Goal: Find contact information: Find contact information

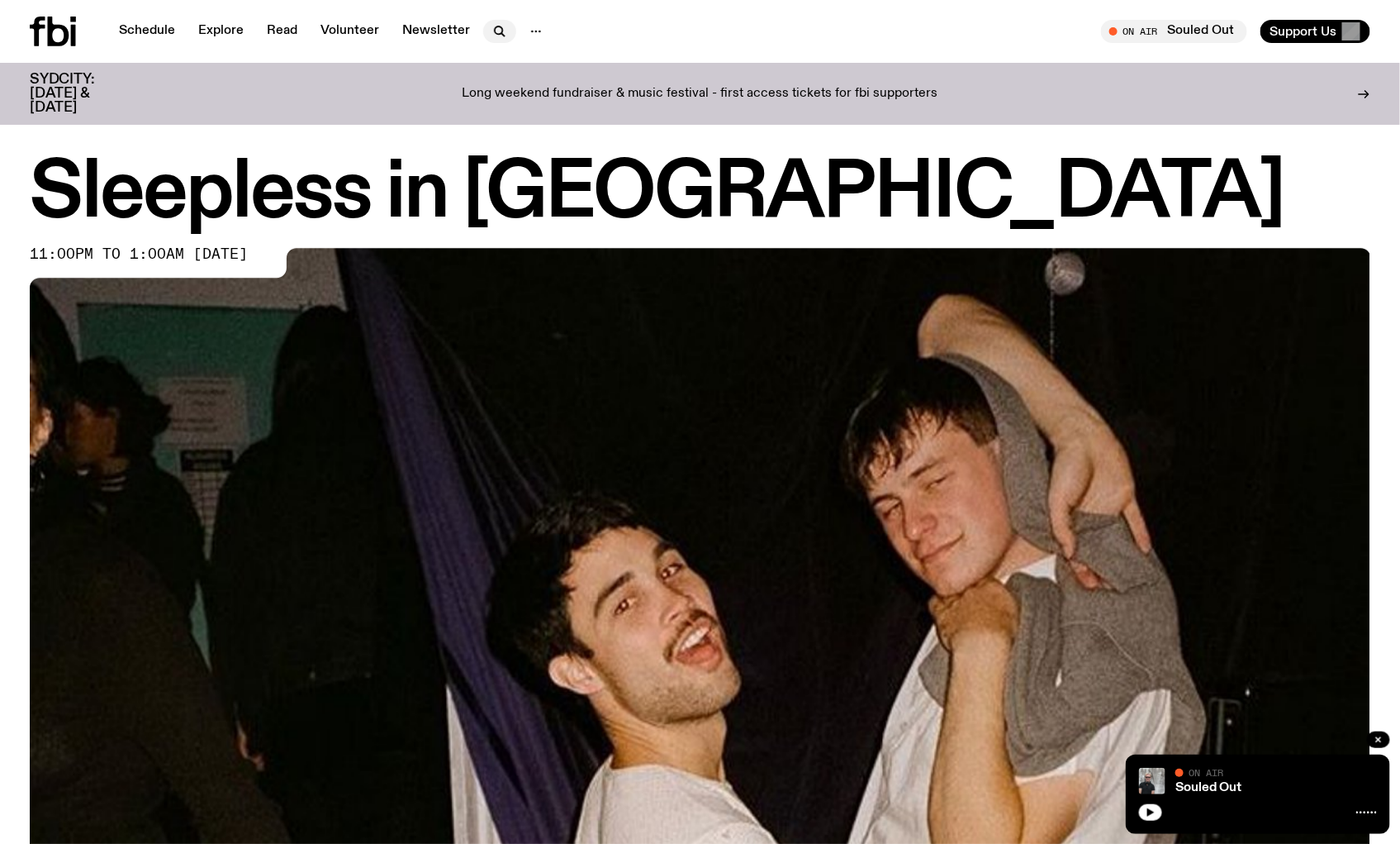
click at [495, 27] on icon "button" at bounding box center [499, 30] width 8 height 8
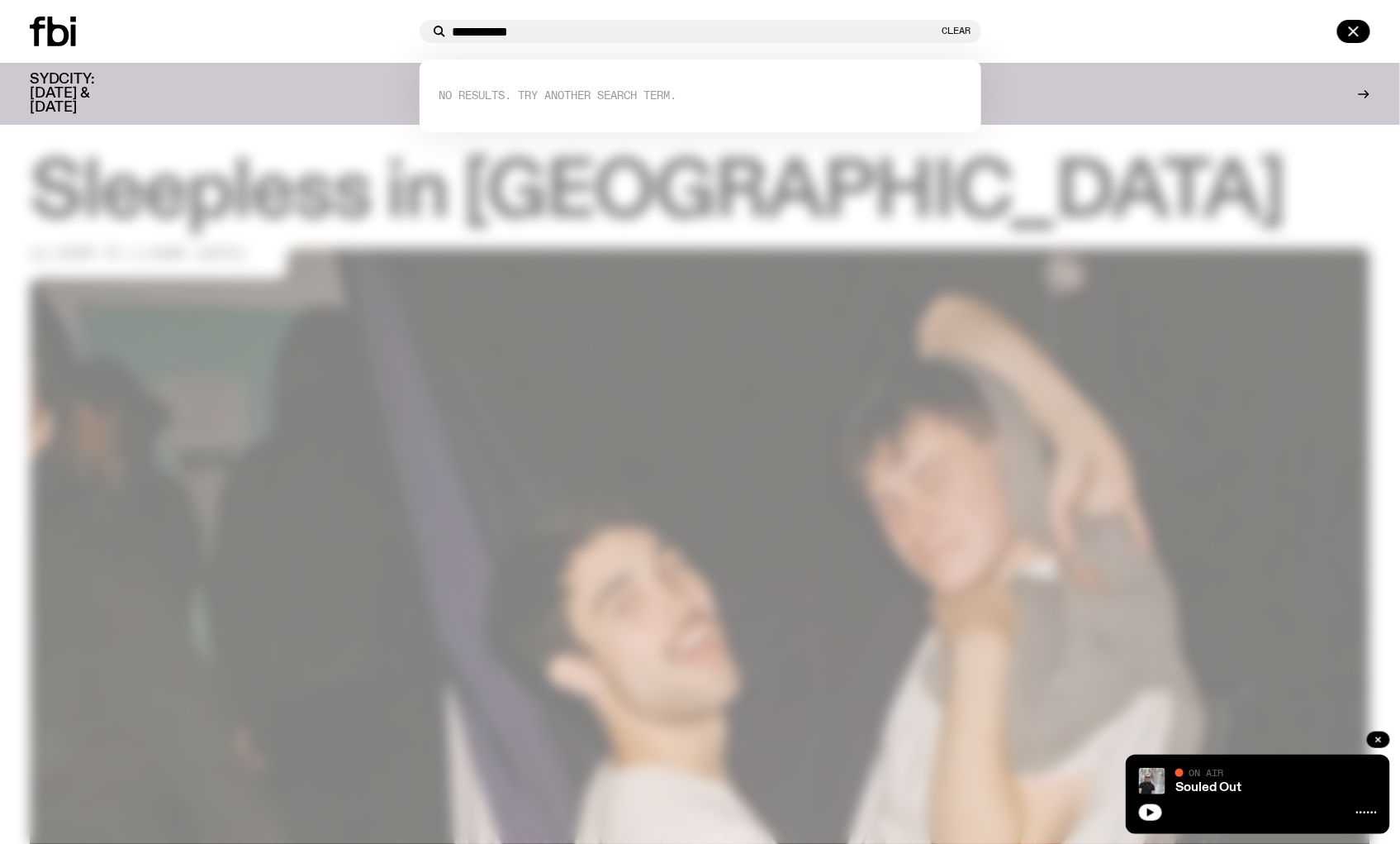
type input "**********"
click at [51, 38] on icon at bounding box center [58, 31] width 21 height 30
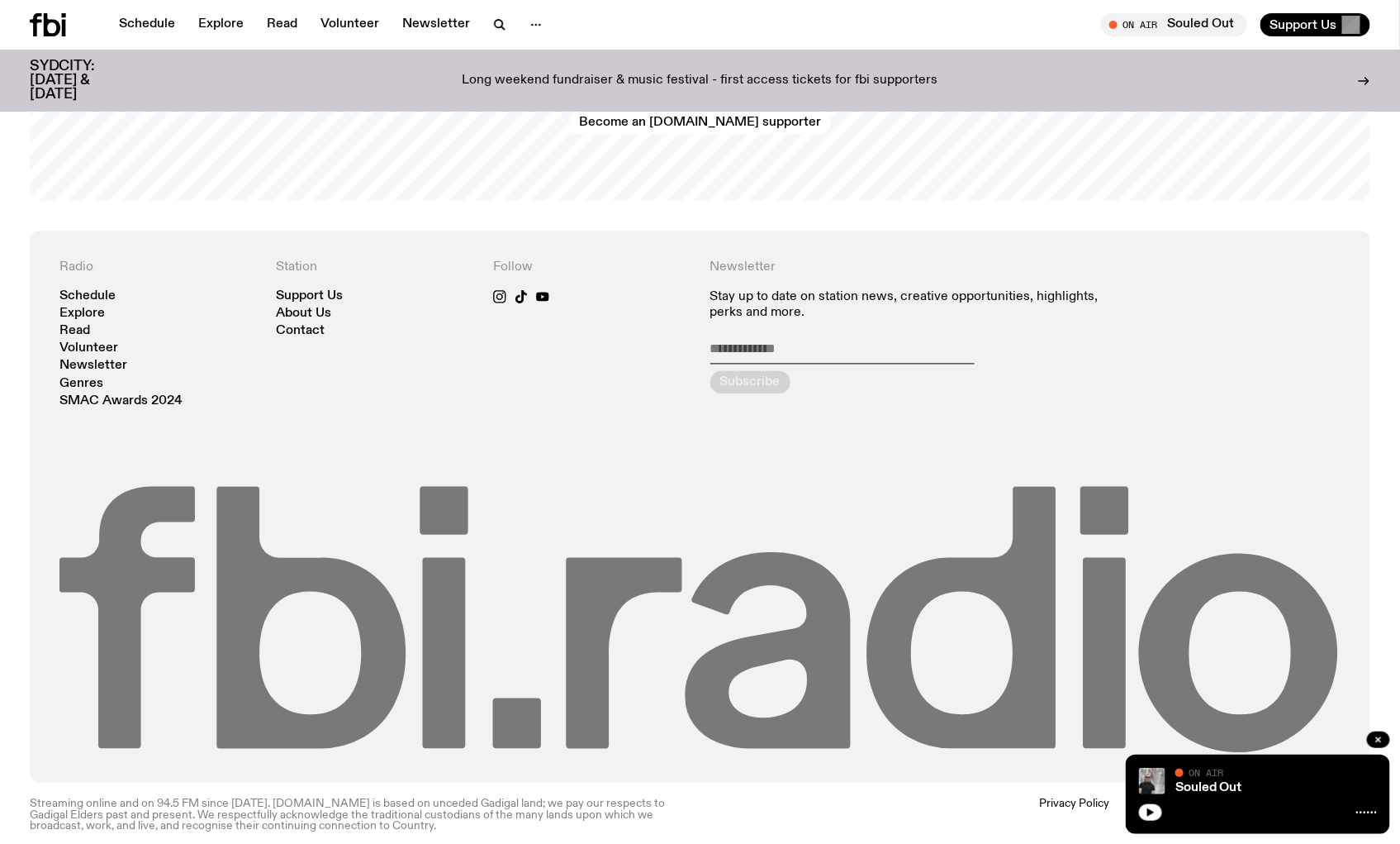
scroll to position [3696, 0]
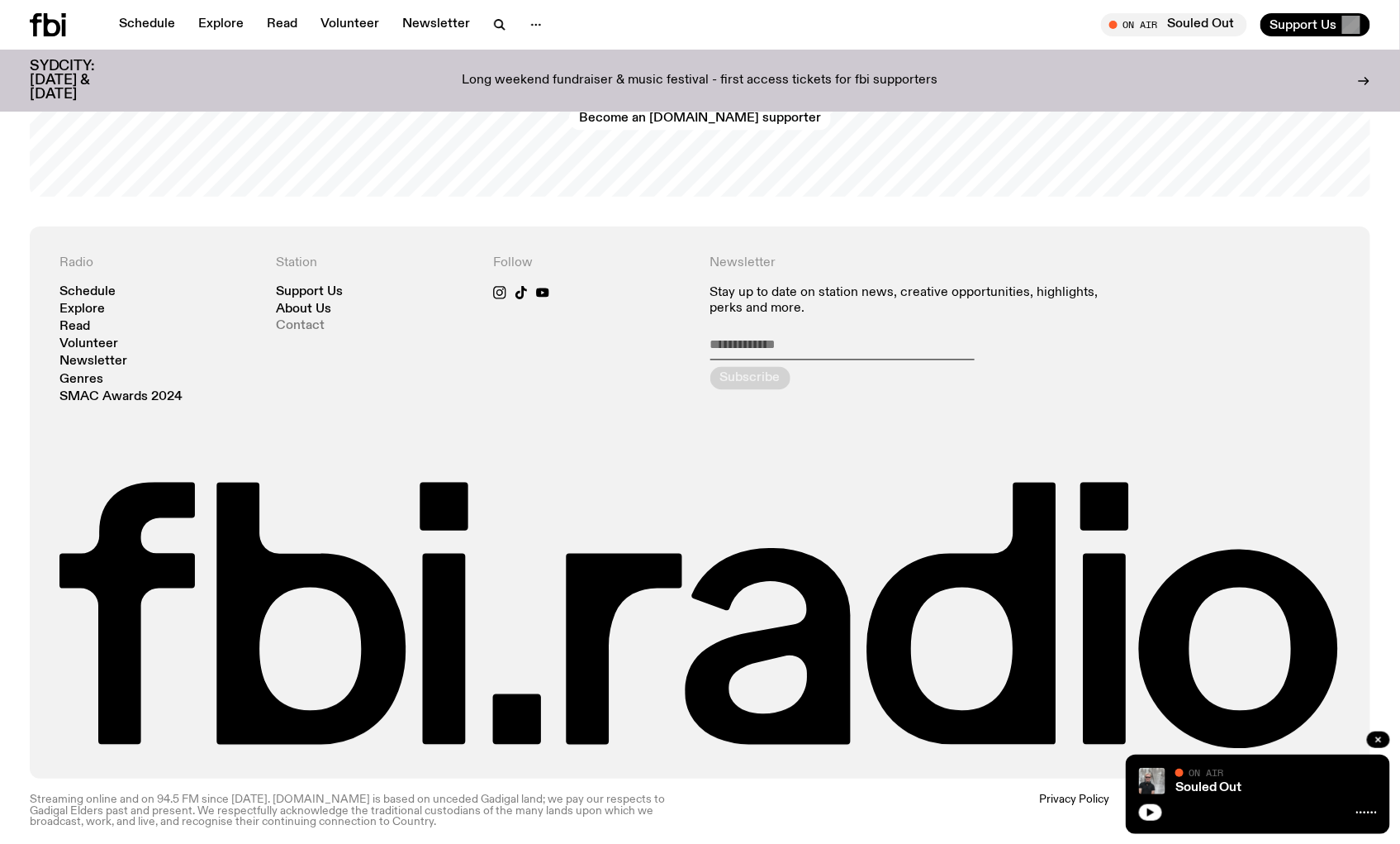
click at [292, 321] on link "Contact" at bounding box center [301, 326] width 49 height 13
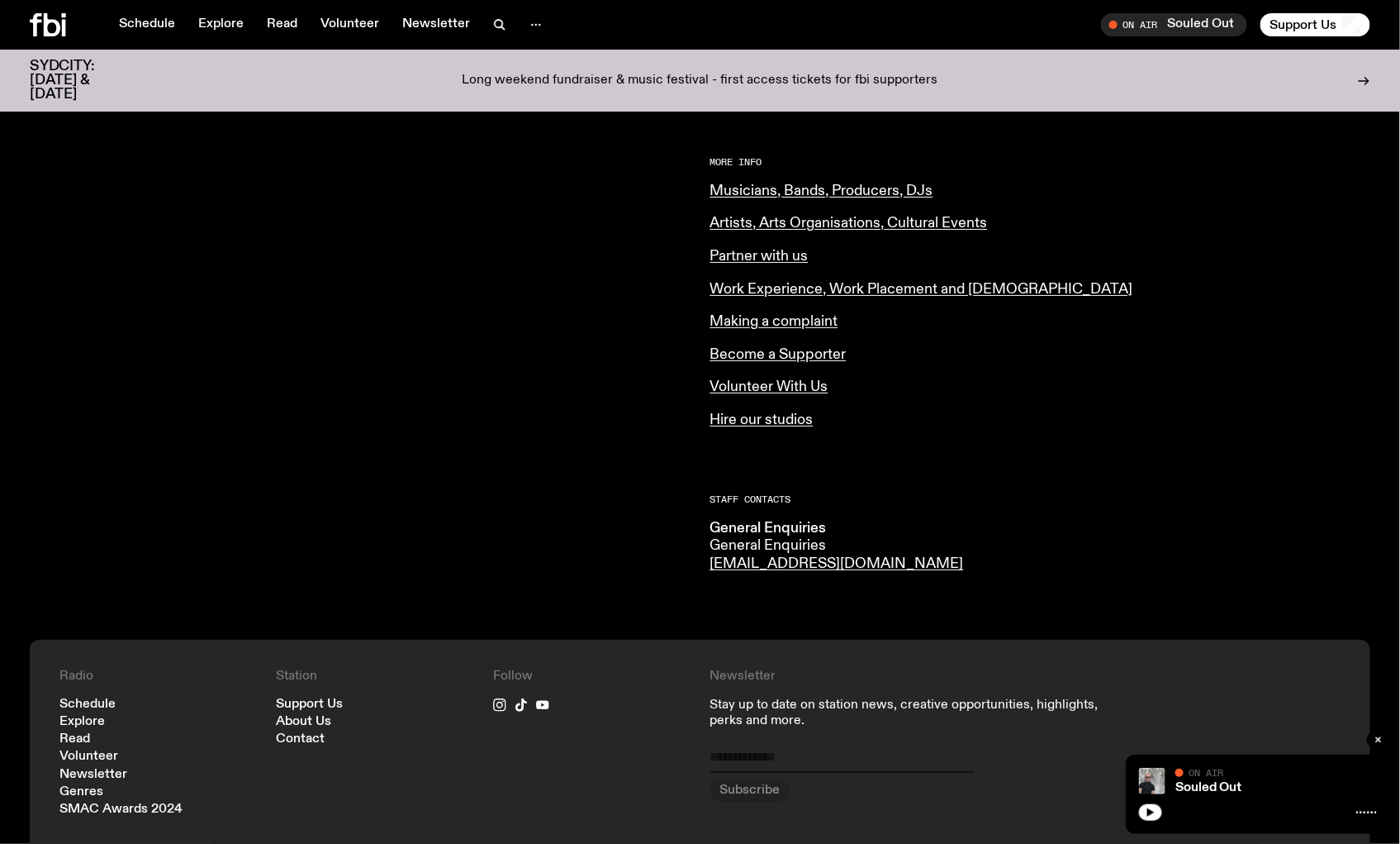
scroll to position [547, 0]
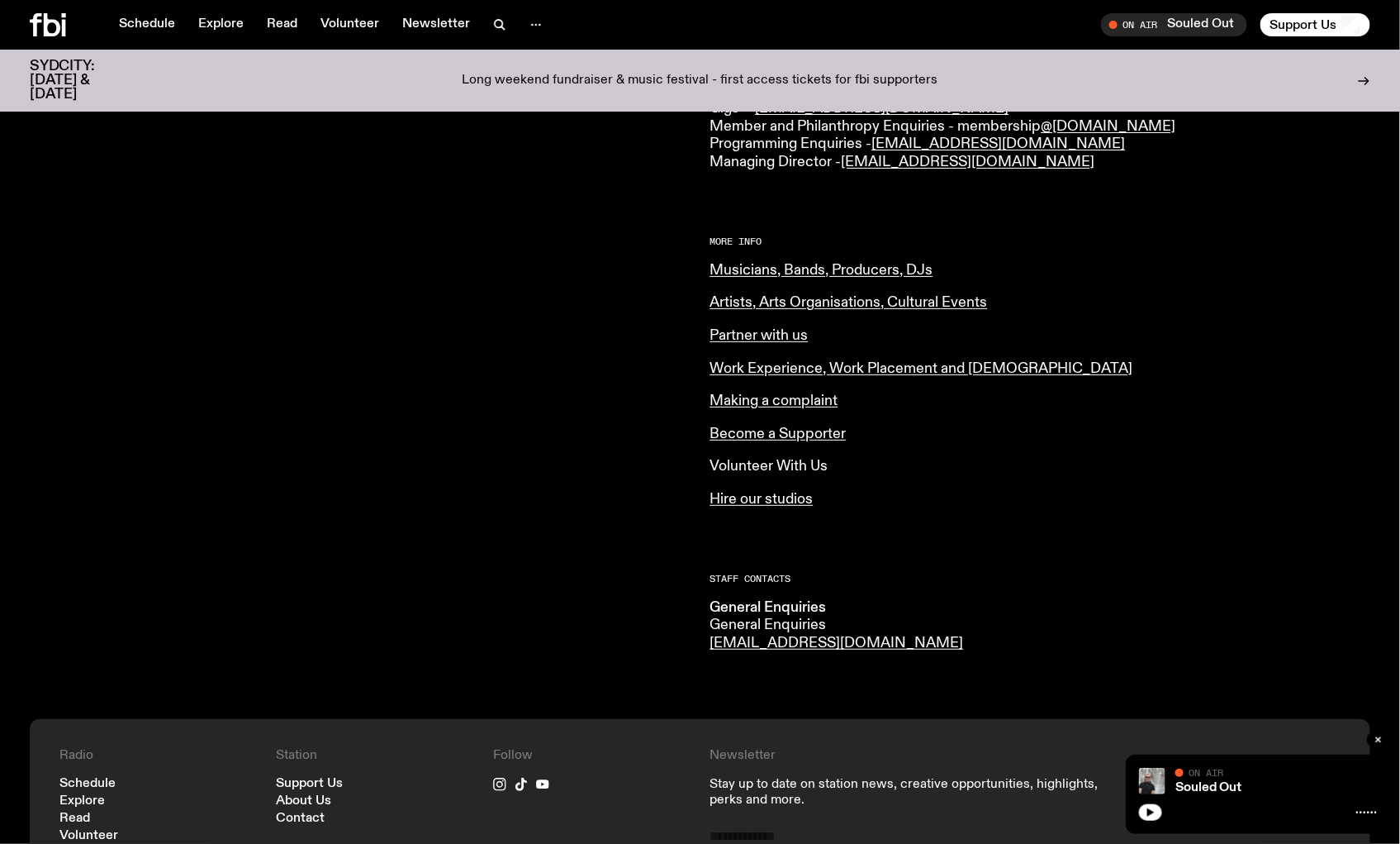
drag, startPoint x: 778, startPoint y: 452, endPoint x: 769, endPoint y: 469, distance: 19.2
click at [777, 457] on div "More Info Musicians, Bands, Producers, DJs Artists, Arts Organisations, Cultura…" at bounding box center [1041, 372] width 661 height 271
click at [769, 469] on link "Volunteer With Us" at bounding box center [770, 465] width 118 height 15
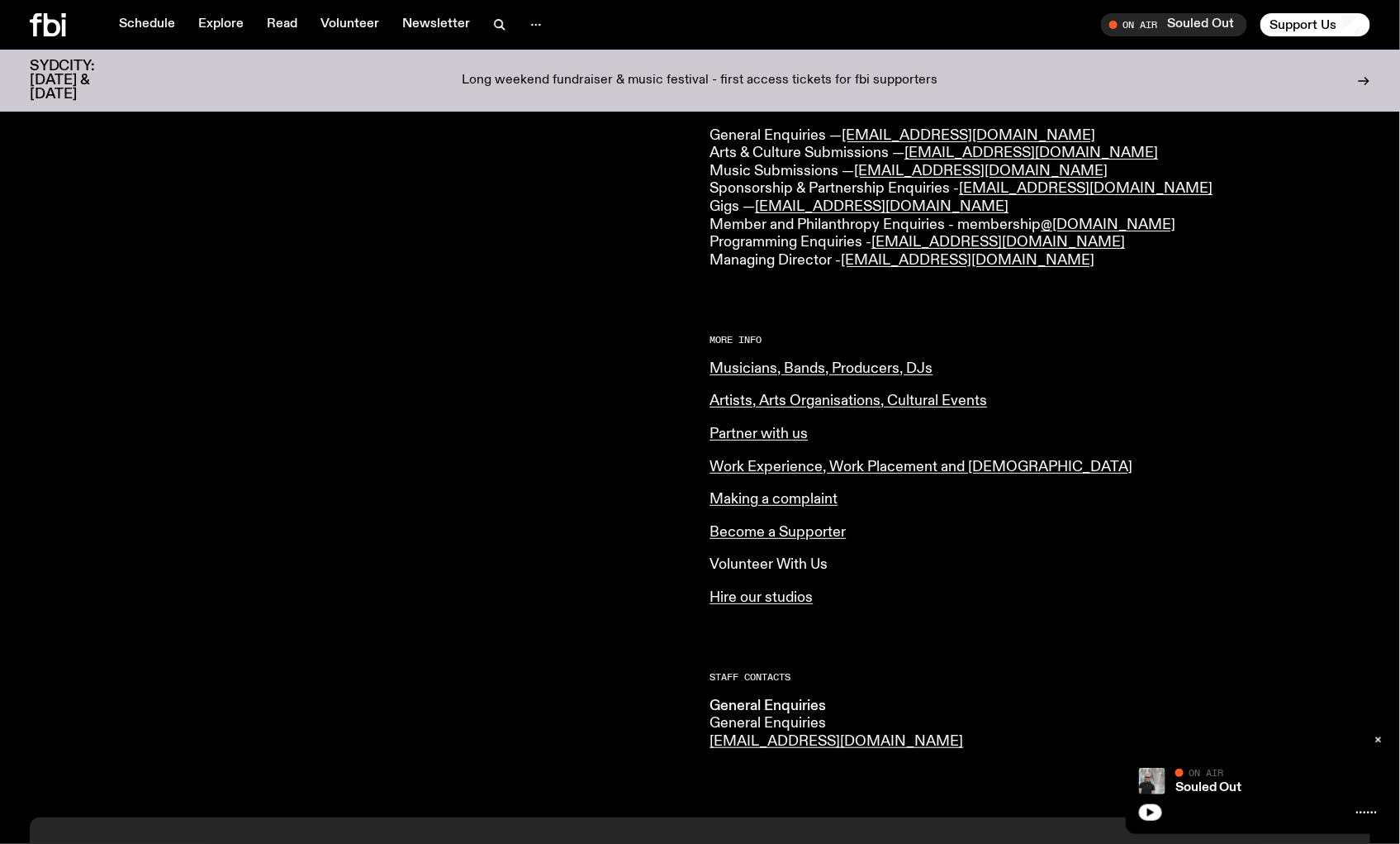
scroll to position [271, 0]
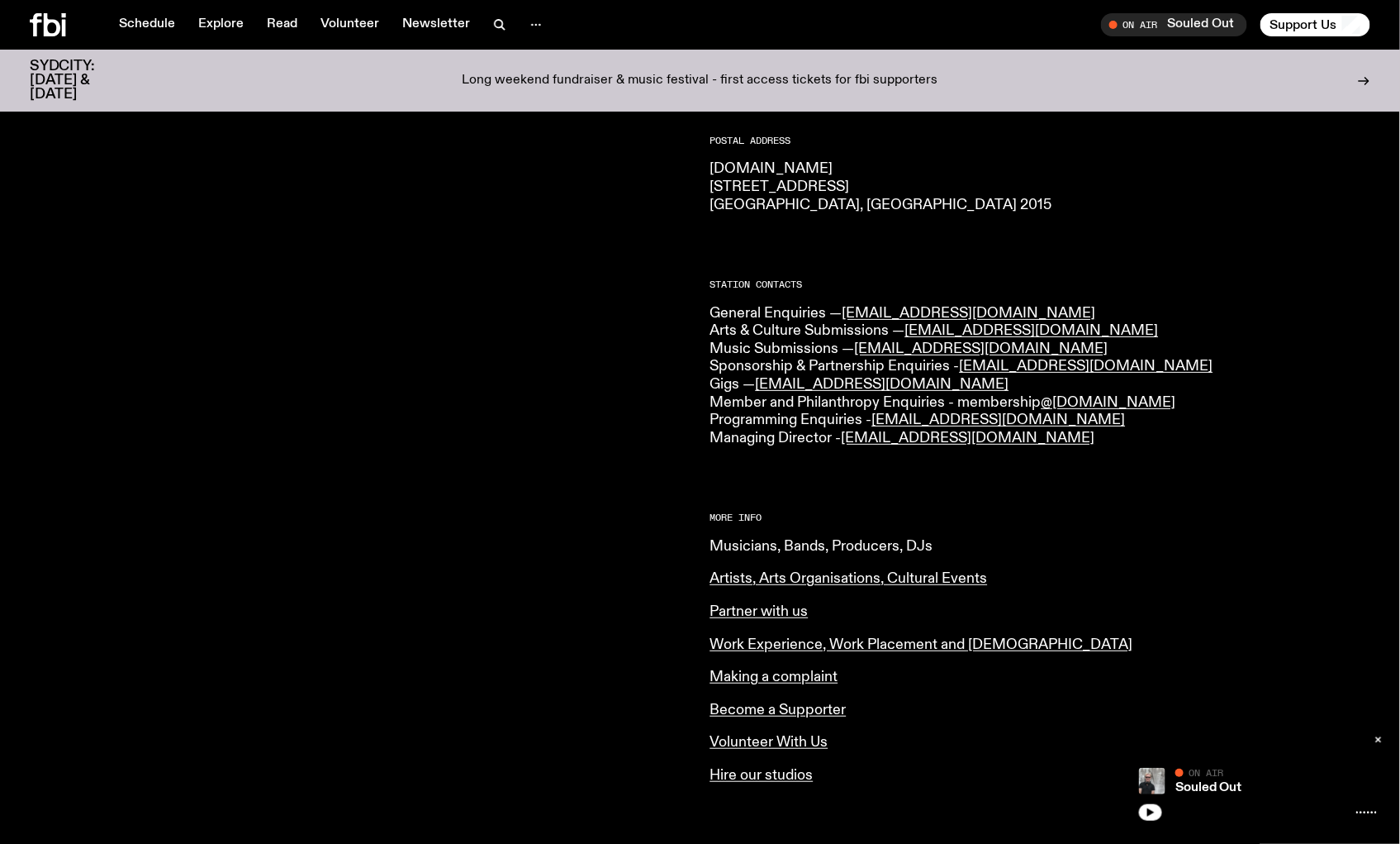
click at [779, 552] on link "Musicians, Bands, Producers, DJs" at bounding box center [822, 546] width 223 height 15
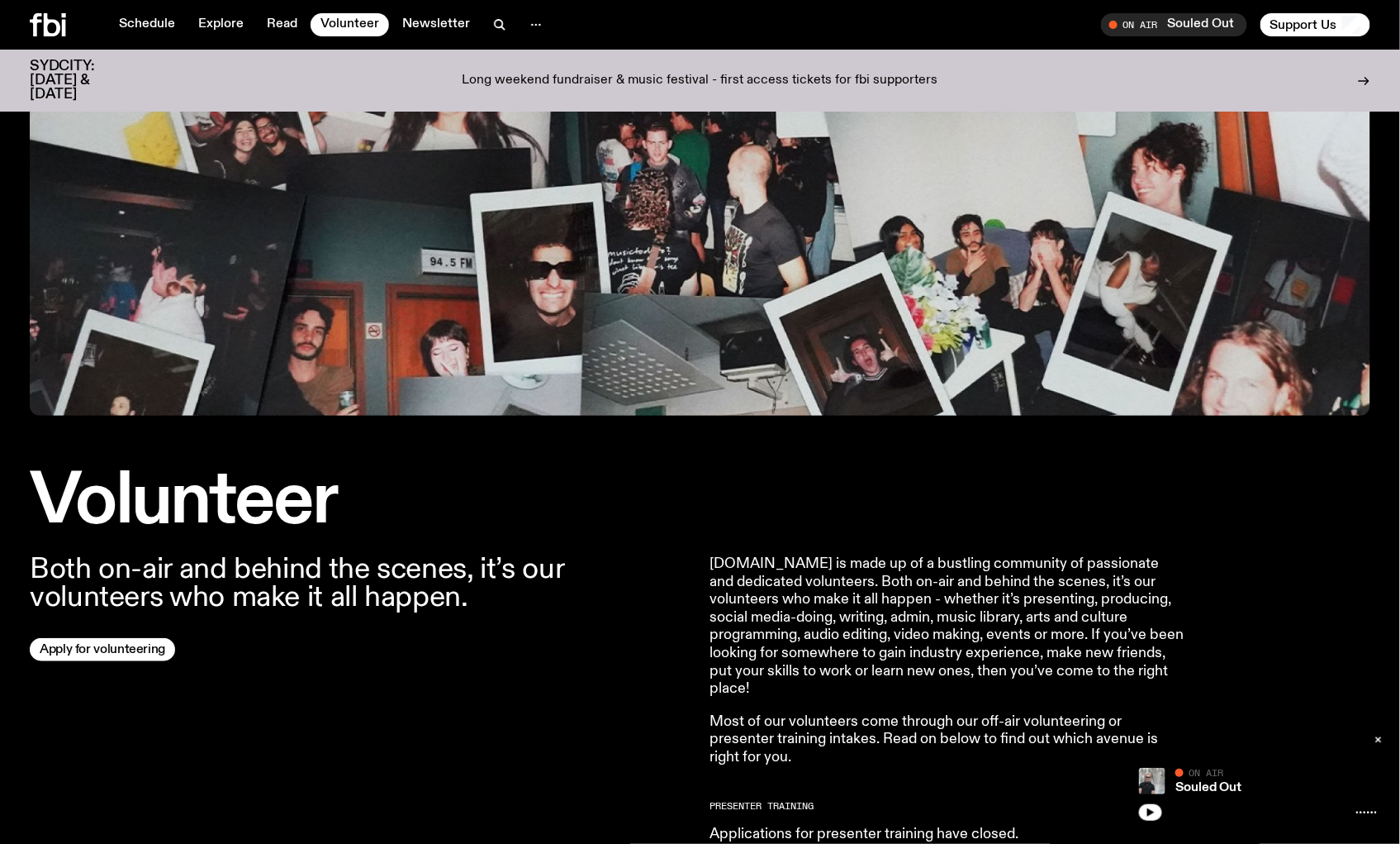
scroll to position [540, 0]
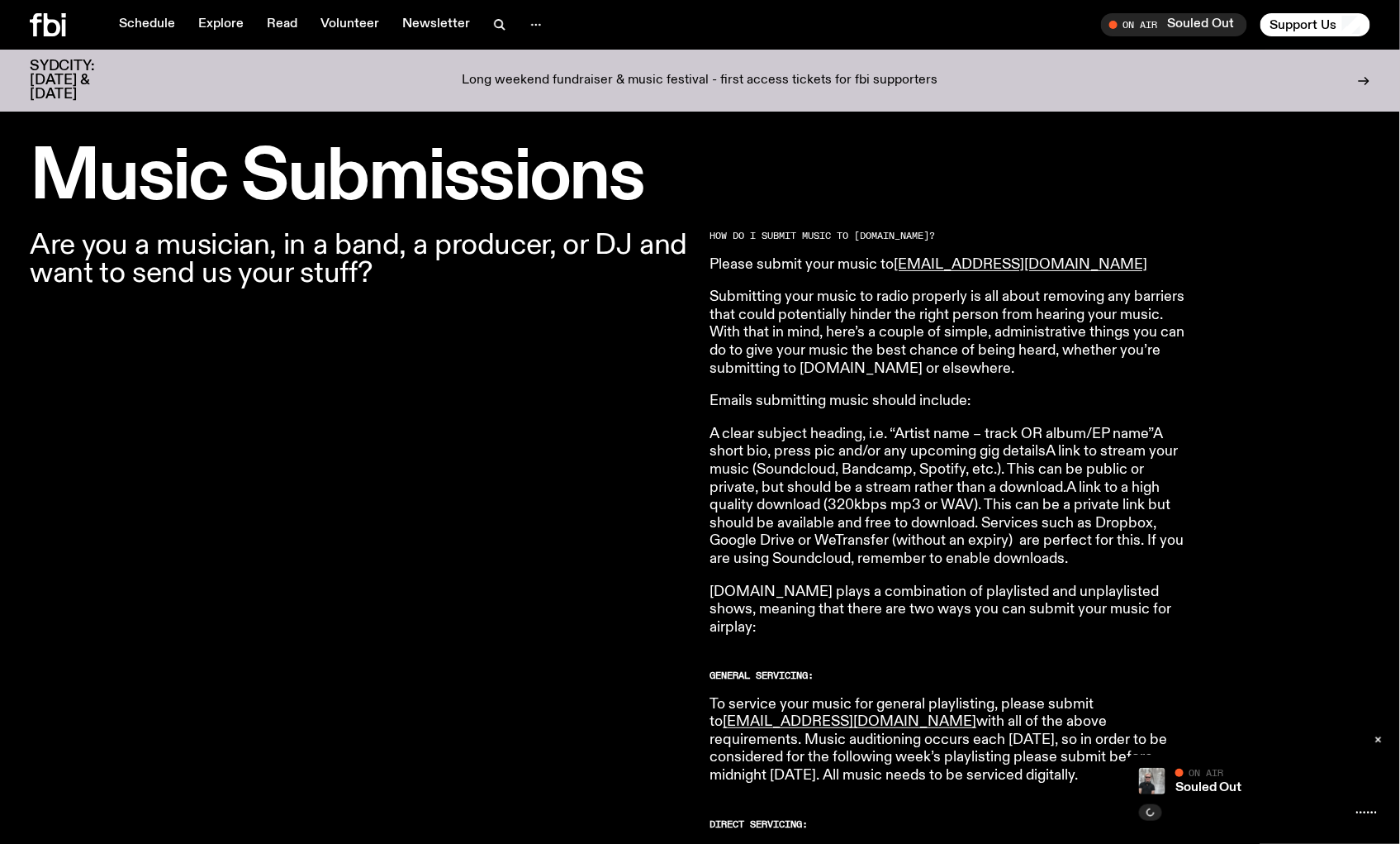
scroll to position [445, 0]
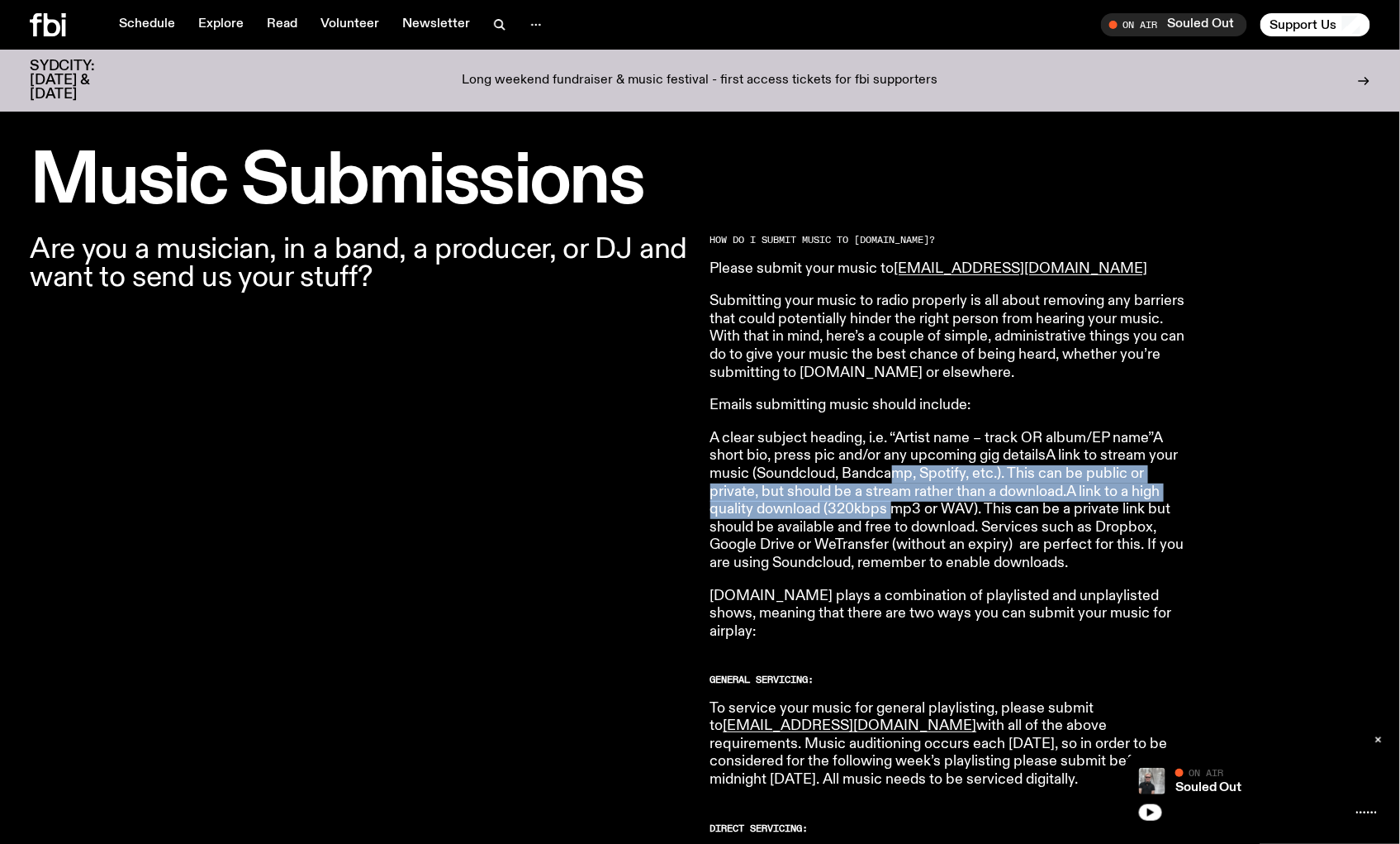
drag, startPoint x: 889, startPoint y: 469, endPoint x: 890, endPoint y: 508, distance: 39.0
click at [890, 508] on p "A clear subject heading, i.e. “Artist name – track OR album/EP name”A short bio…" at bounding box center [949, 500] width 476 height 143
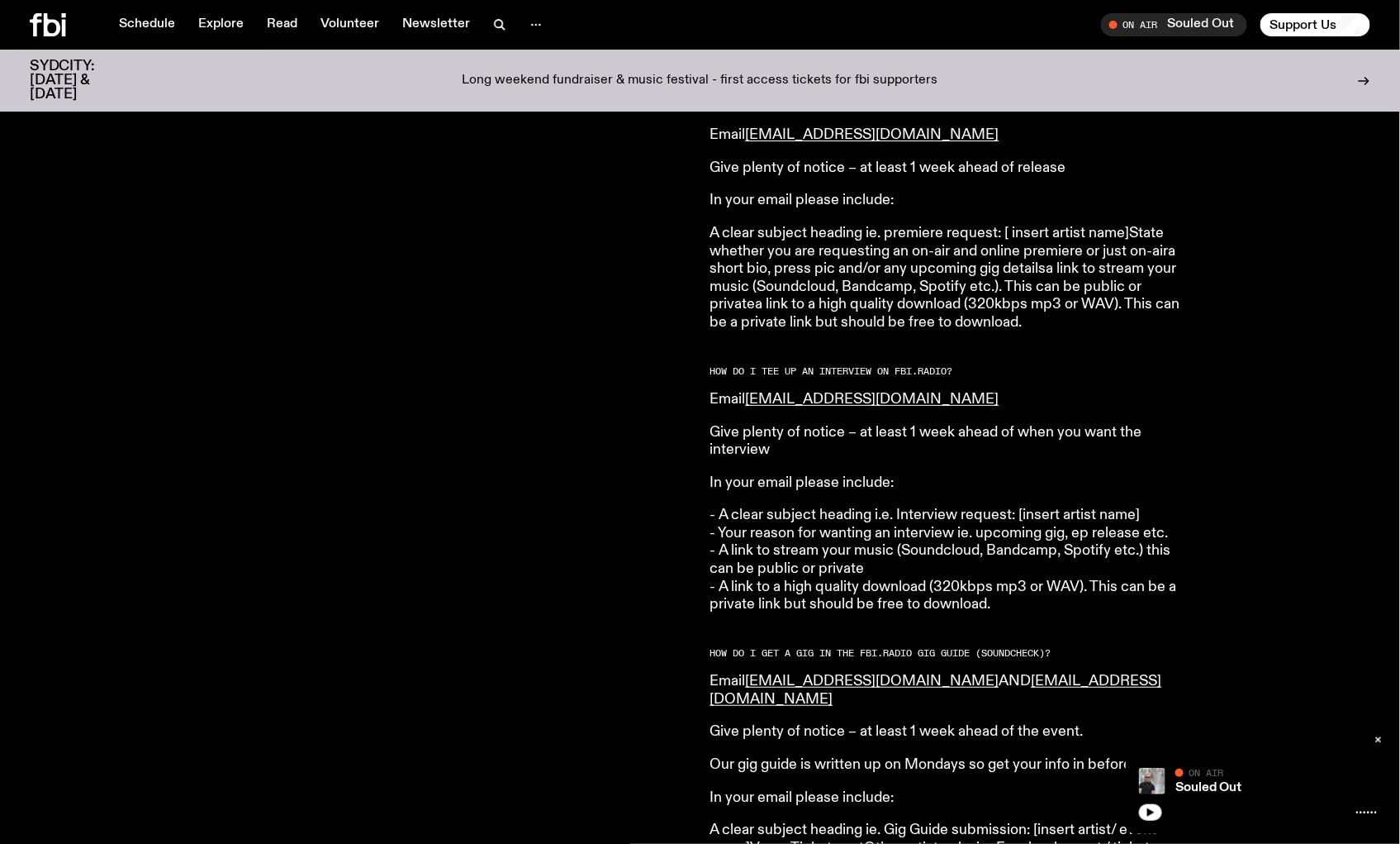
scroll to position [1731, 0]
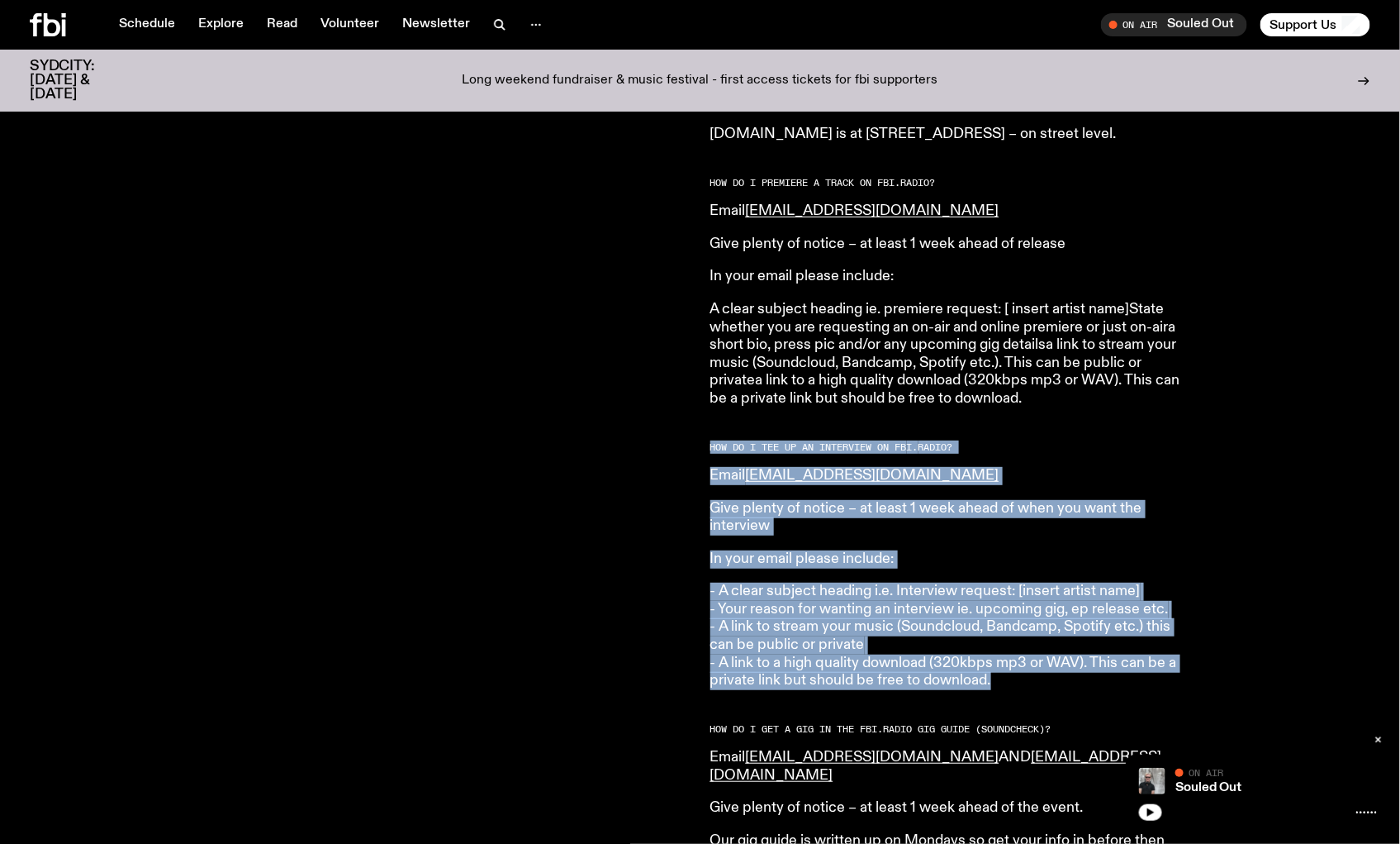
drag, startPoint x: 1042, startPoint y: 670, endPoint x: 703, endPoint y: 422, distance: 420.0
click at [703, 422] on div "Are you a musician, in a band, a producer, or DJ and want to send us your stuff…" at bounding box center [700, 334] width 1400 height 2809
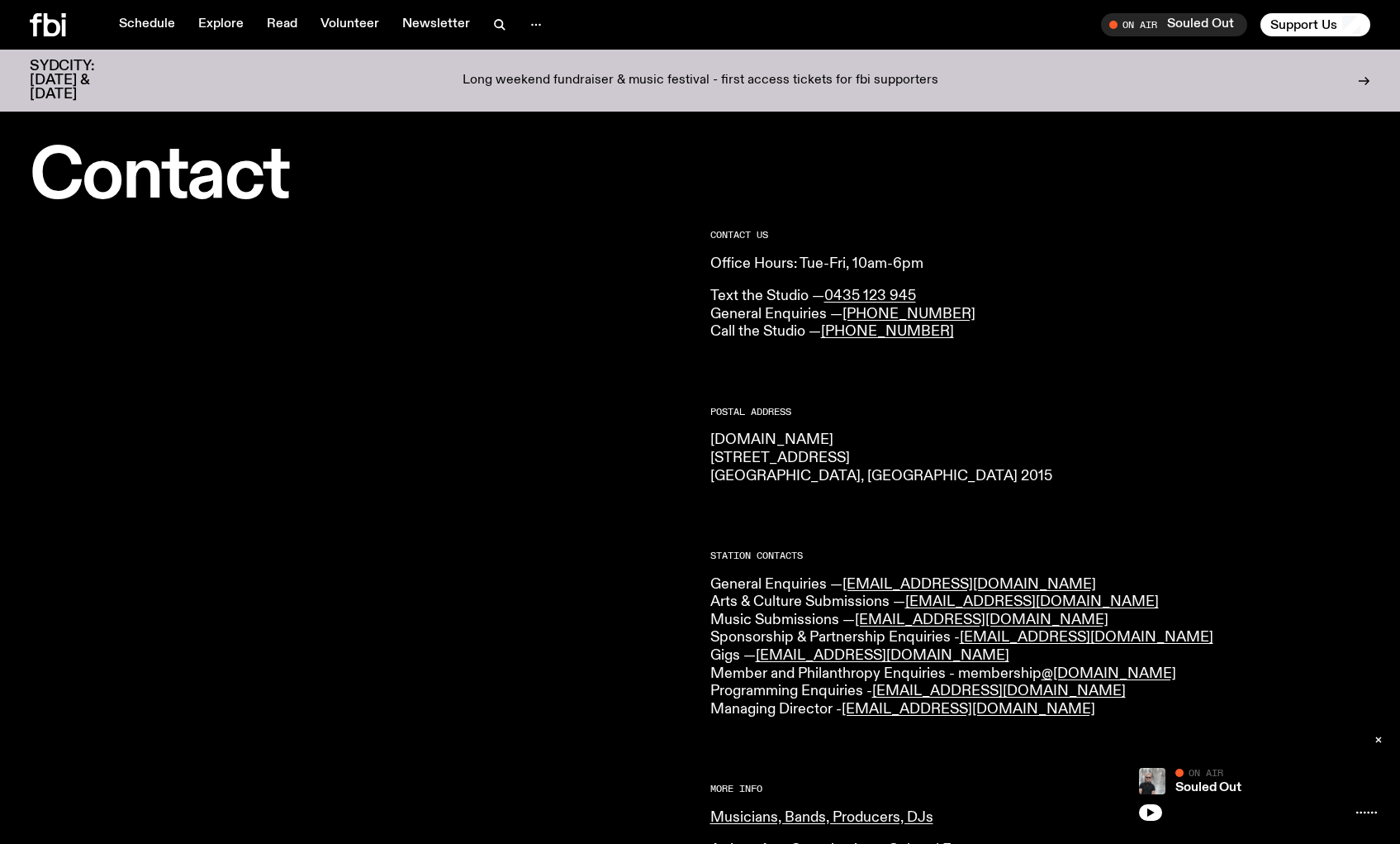
scroll to position [271, 0]
